Goal: Task Accomplishment & Management: Manage account settings

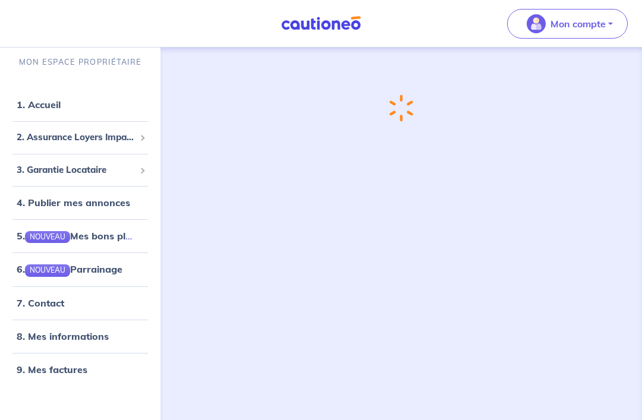
scroll to position [40, 0]
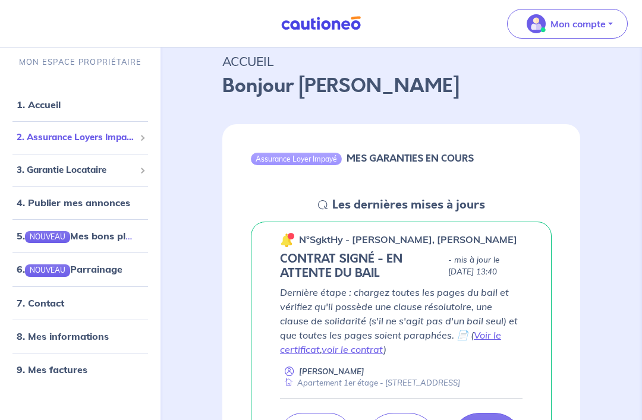
click at [80, 145] on span "2. Assurance Loyers Impayés" at bounding box center [76, 138] width 118 height 14
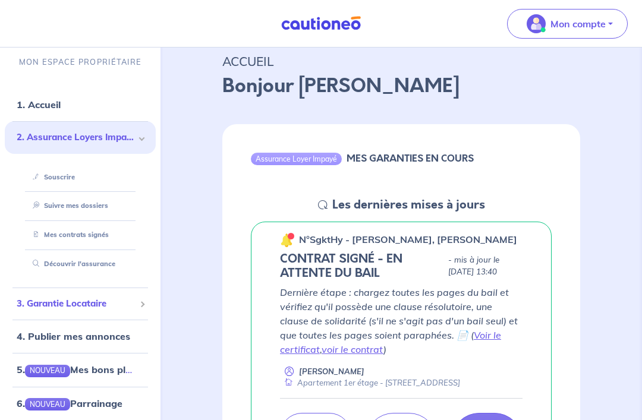
click at [61, 303] on span "3. Garantie Locataire" at bounding box center [76, 304] width 118 height 14
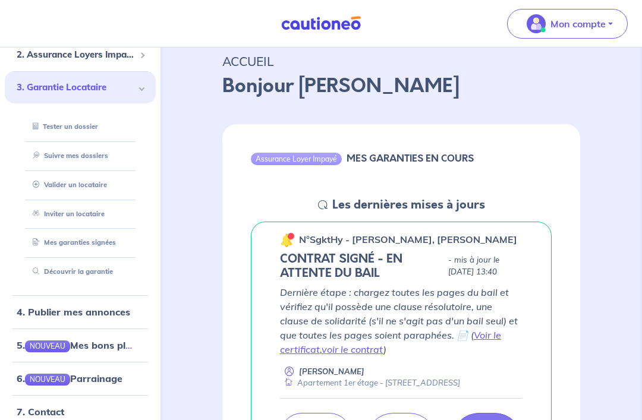
scroll to position [87, 0]
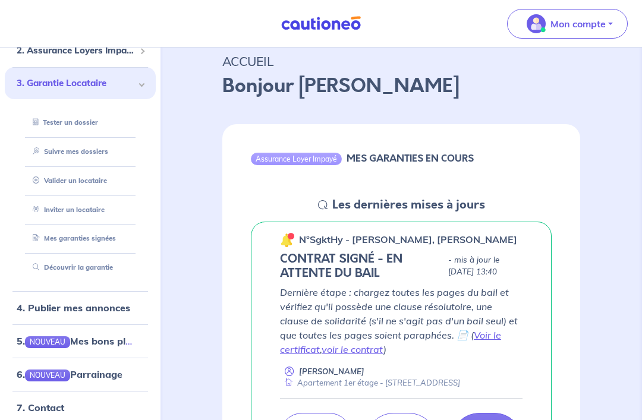
click at [87, 340] on link "5. NOUVEAU Mes bons plans" at bounding box center [79, 341] width 125 height 12
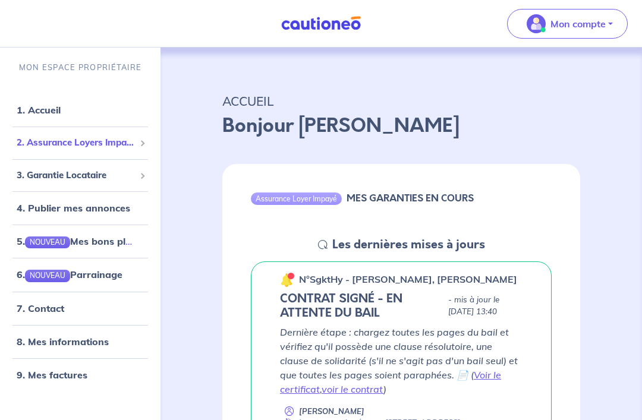
click at [39, 146] on span "2. Assurance Loyers Impayés" at bounding box center [76, 143] width 118 height 14
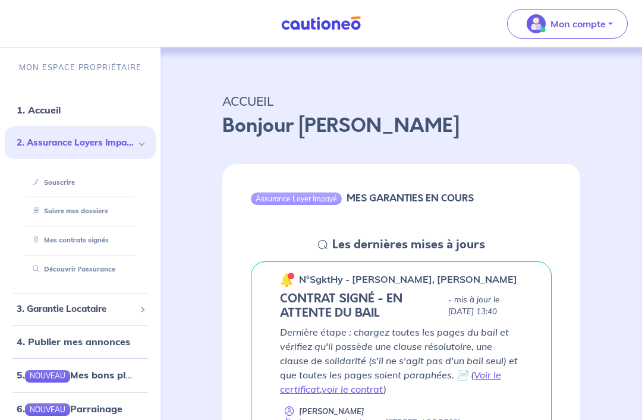
click at [62, 236] on link "Mes contrats signés" at bounding box center [68, 240] width 81 height 8
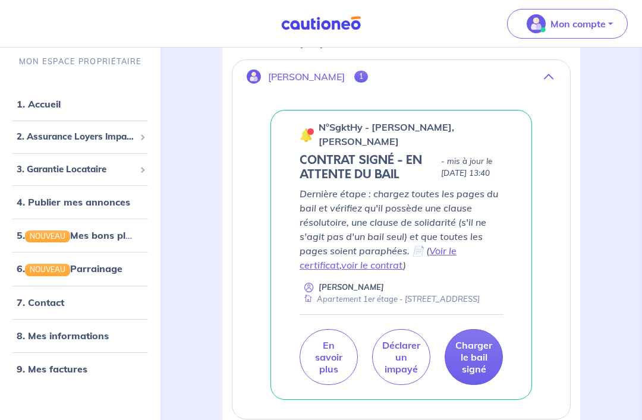
scroll to position [208, 0]
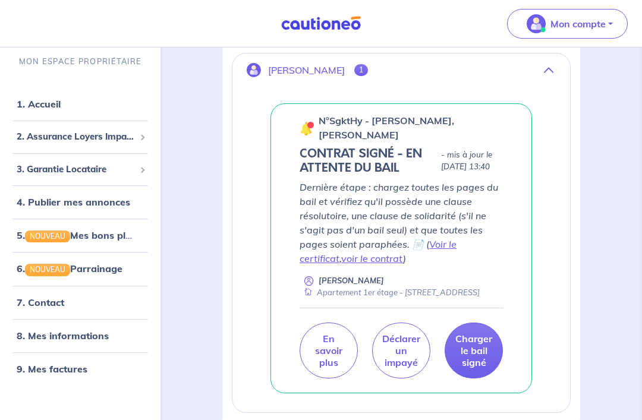
click at [457, 252] on link "Voir le certificat" at bounding box center [378, 252] width 157 height 26
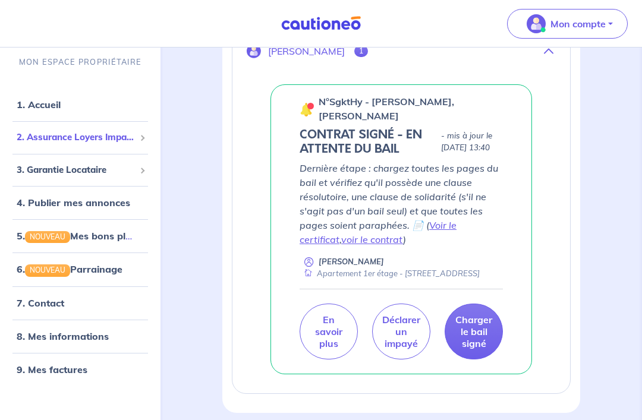
click at [50, 140] on span "2. Assurance Loyers Impayés" at bounding box center [76, 138] width 118 height 14
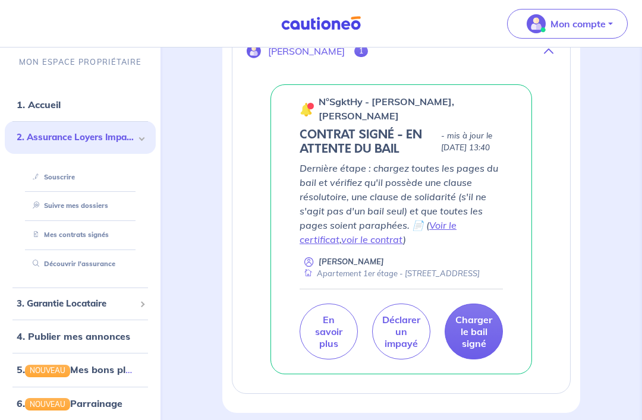
click at [57, 234] on link "Mes contrats signés" at bounding box center [68, 235] width 81 height 8
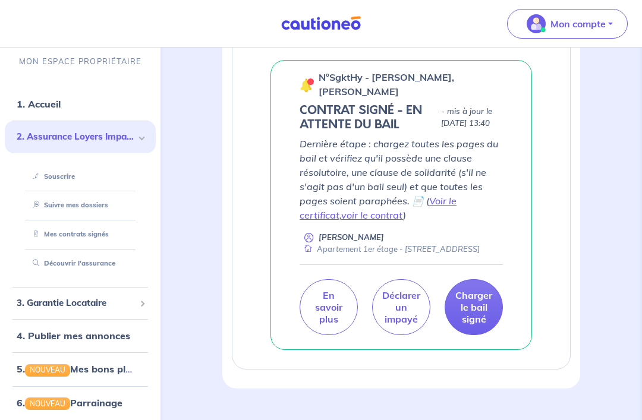
scroll to position [265, 0]
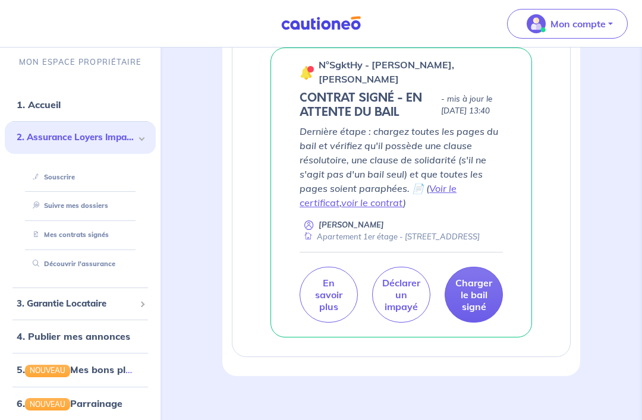
click at [58, 236] on link "Mes contrats signés" at bounding box center [68, 235] width 81 height 8
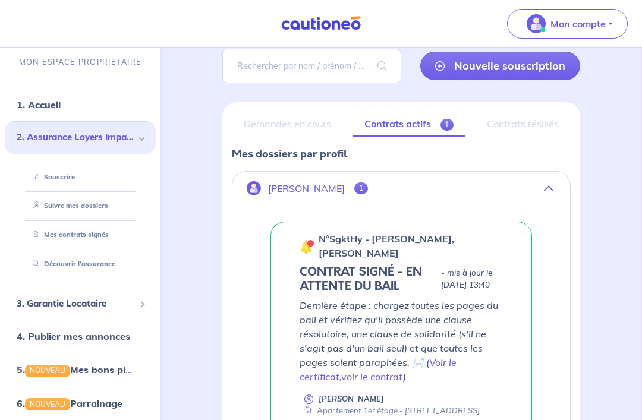
scroll to position [0, 0]
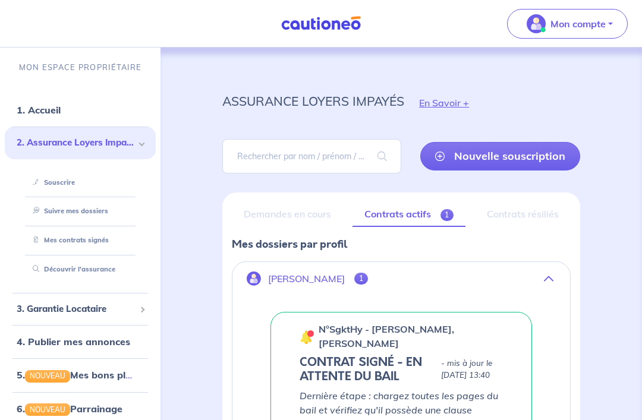
click at [65, 266] on link "Découvrir l'assurance" at bounding box center [71, 269] width 87 height 8
click at [55, 236] on link "Mes contrats signés" at bounding box center [68, 240] width 81 height 8
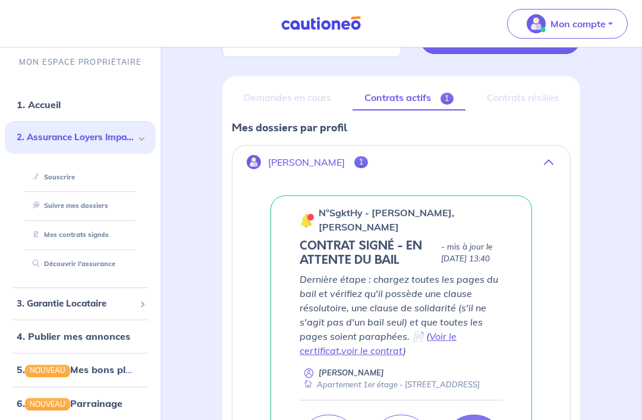
scroll to position [116, 0]
click at [516, 94] on div "Contrats résiliés" at bounding box center [523, 98] width 96 height 25
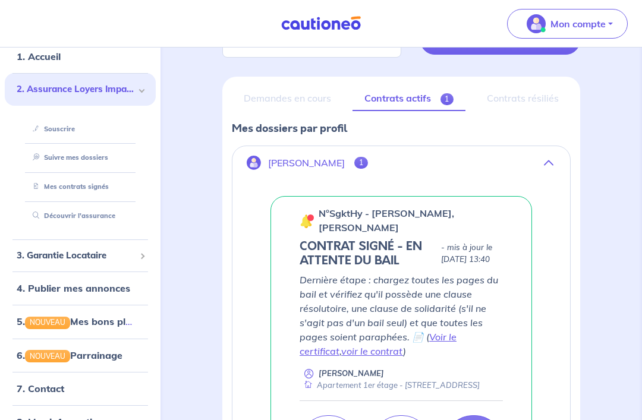
scroll to position [51, 0]
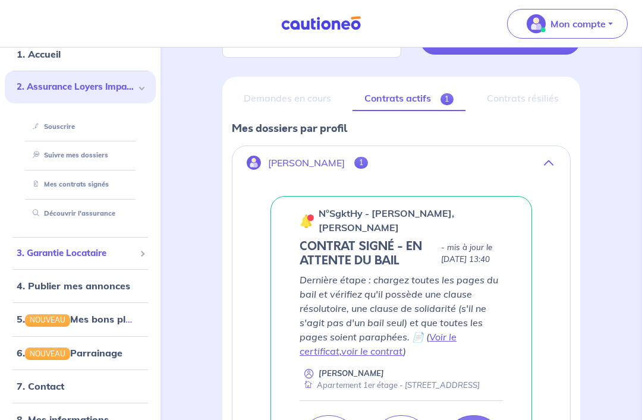
click at [45, 258] on span "3. Garantie Locataire" at bounding box center [76, 254] width 118 height 14
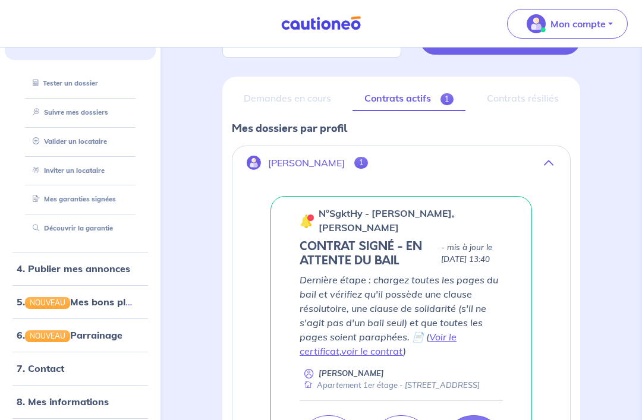
scroll to position [125, 0]
click at [64, 364] on link "7. Contact" at bounding box center [41, 369] width 48 height 12
